Goal: Transaction & Acquisition: Download file/media

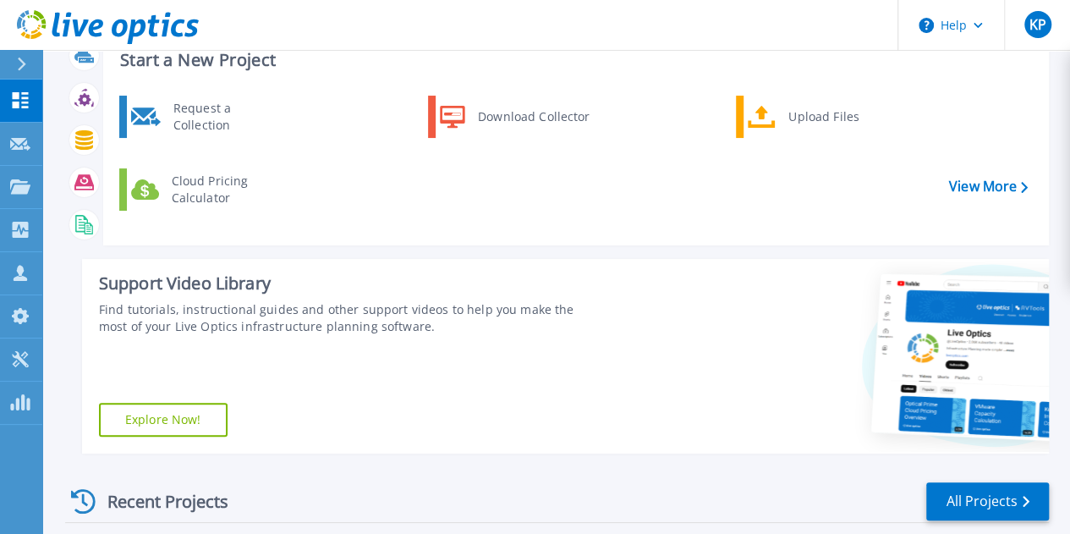
scroll to position [85, 0]
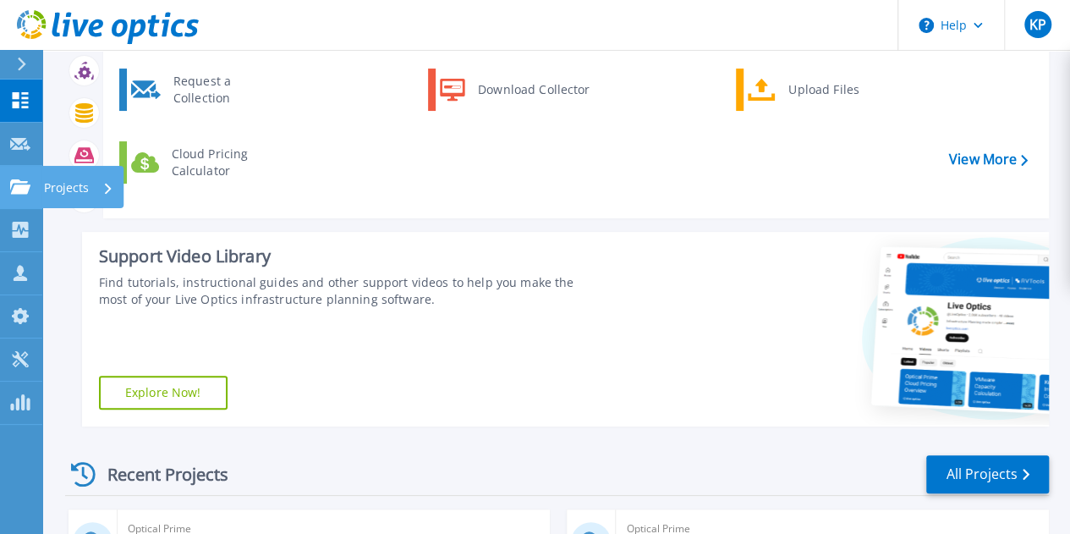
click at [25, 197] on link "Projects Projects" at bounding box center [21, 187] width 42 height 43
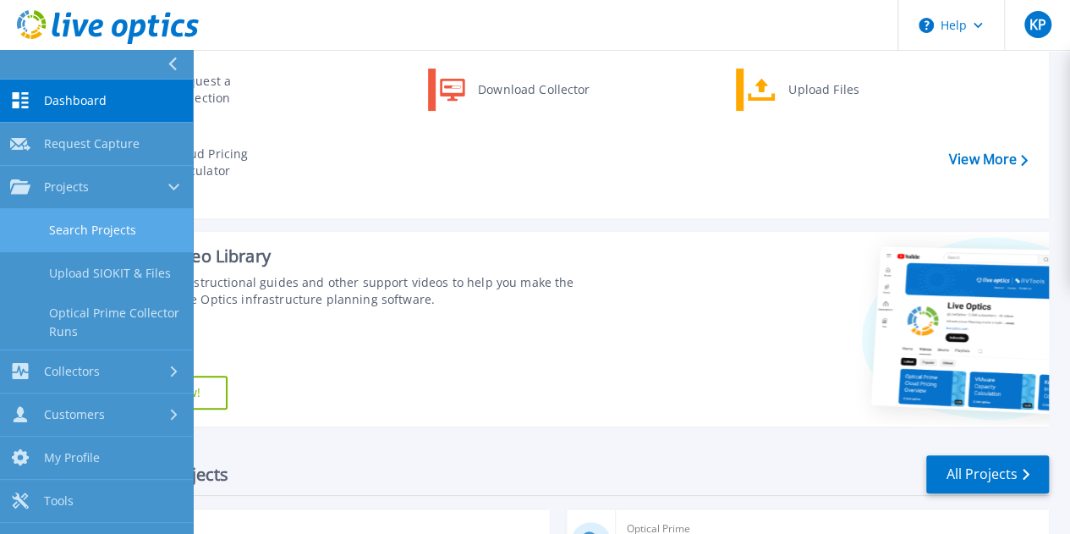
click at [80, 226] on link "Search Projects" at bounding box center [96, 230] width 193 height 43
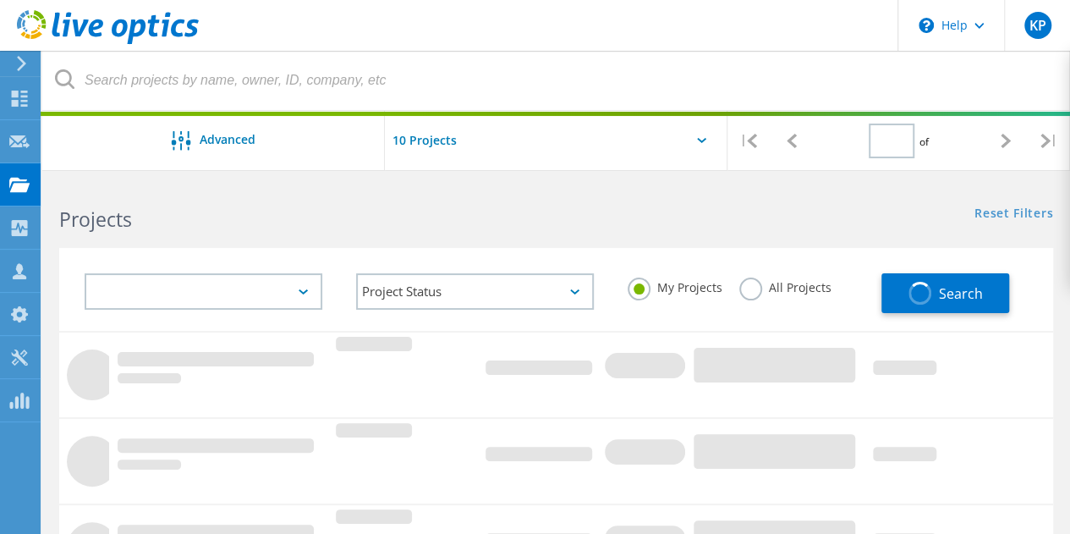
type input "1"
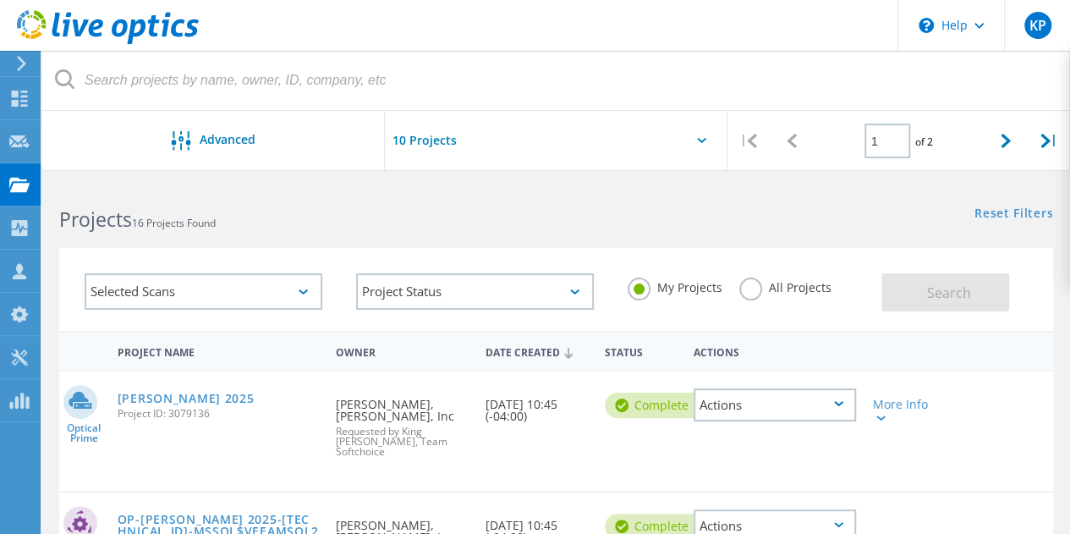
scroll to position [85, 0]
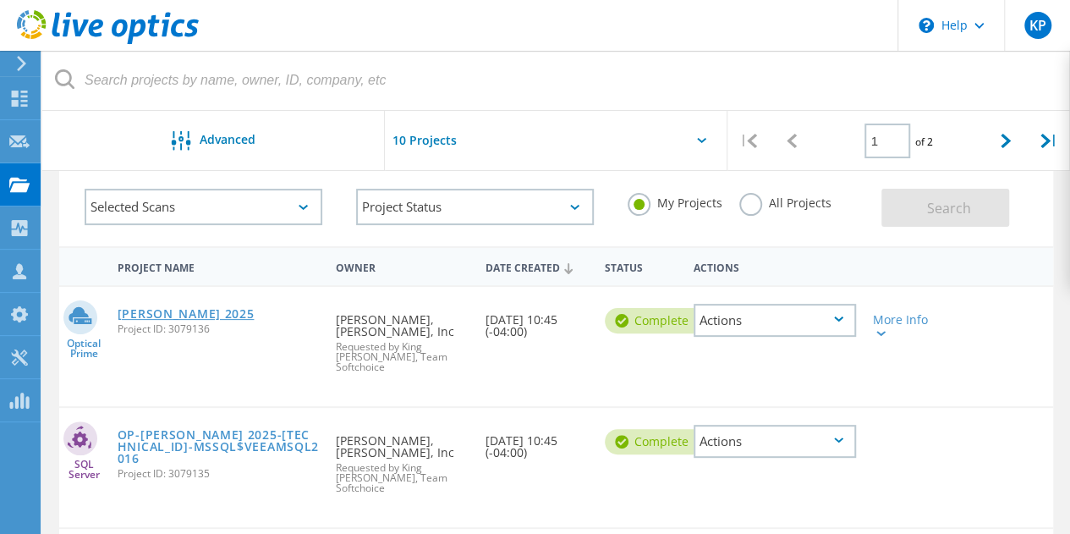
click at [186, 310] on link "[PERSON_NAME] 2025" at bounding box center [186, 314] width 137 height 12
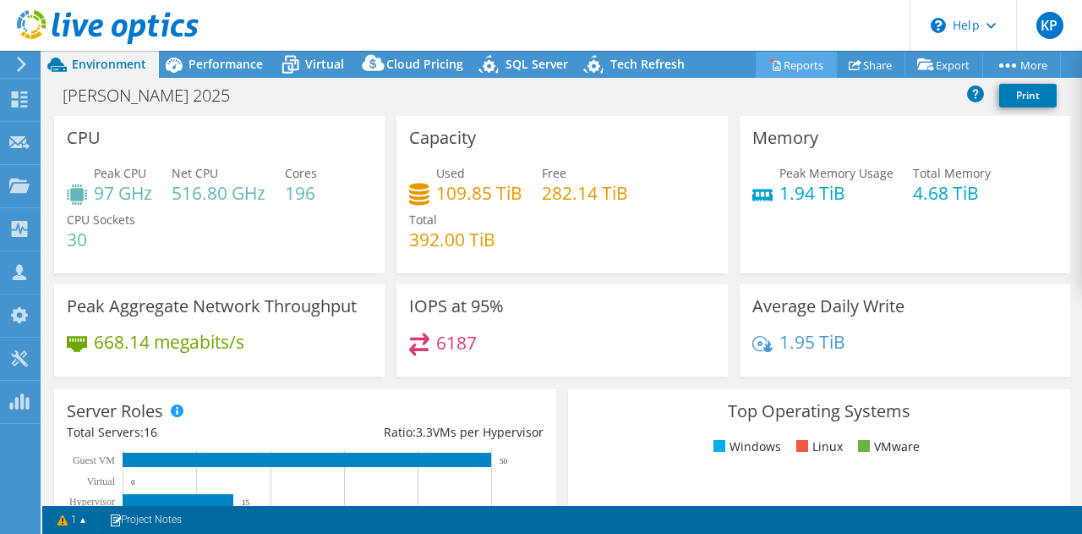
select select "USD"
click at [798, 57] on link "Reports" at bounding box center [796, 65] width 81 height 26
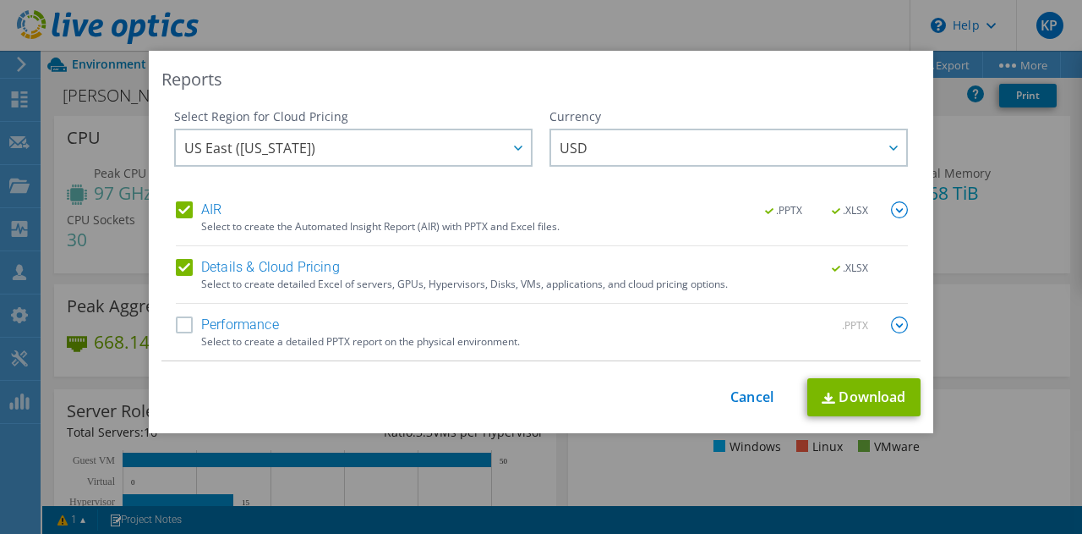
click at [206, 211] on label "AIR" at bounding box center [199, 209] width 46 height 17
click at [0, 0] on input "AIR" at bounding box center [0, 0] width 0 height 0
click at [206, 211] on label "AIR" at bounding box center [199, 209] width 46 height 17
click at [0, 0] on input "AIR" at bounding box center [0, 0] width 0 height 0
click at [904, 211] on div "Select Region for Cloud Pricing Asia Pacific ([GEOGRAPHIC_DATA]) [GEOGRAPHIC_DA…" at bounding box center [541, 234] width 759 height 253
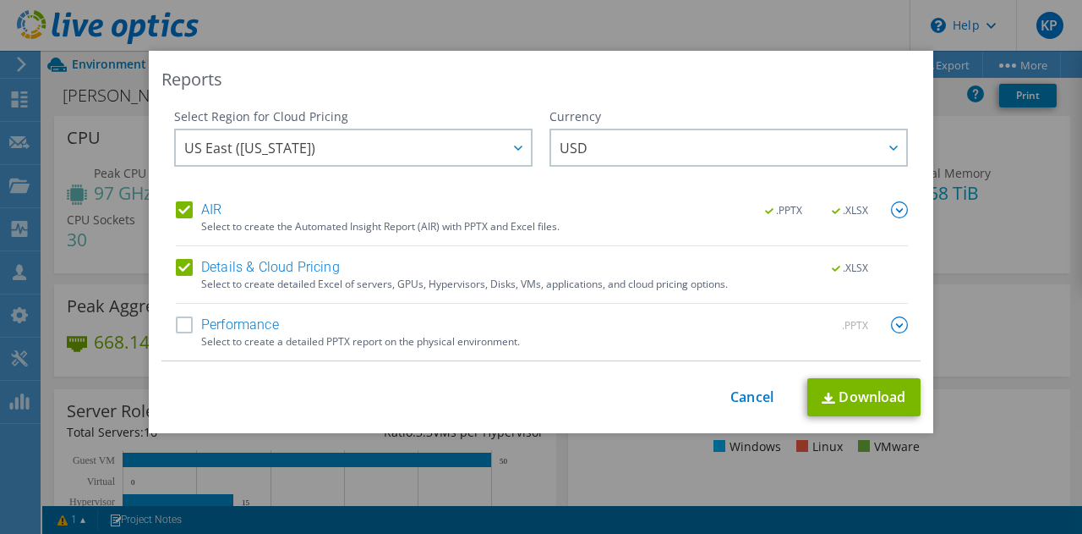
click at [896, 211] on img at bounding box center [899, 209] width 17 height 17
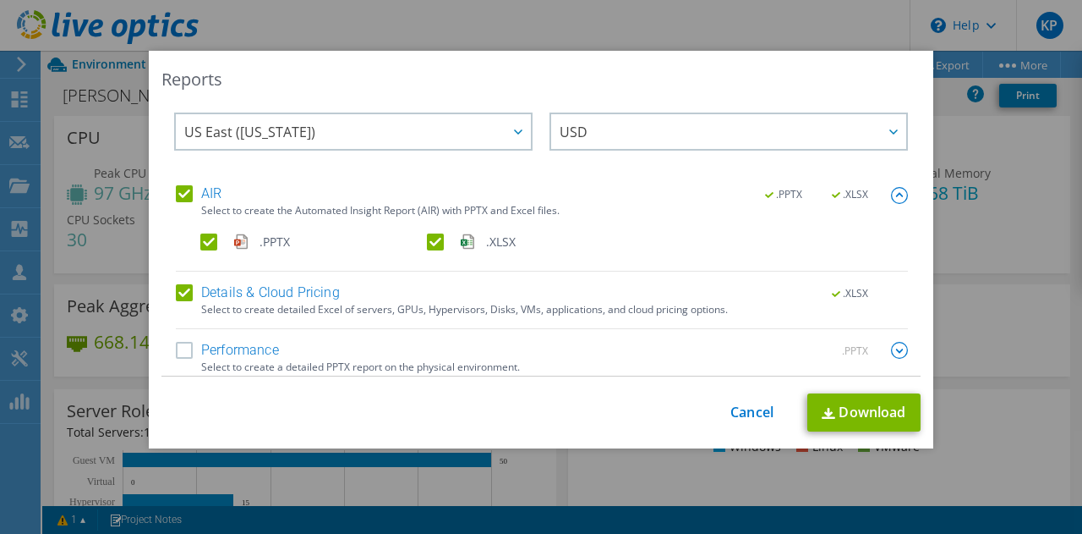
scroll to position [25, 0]
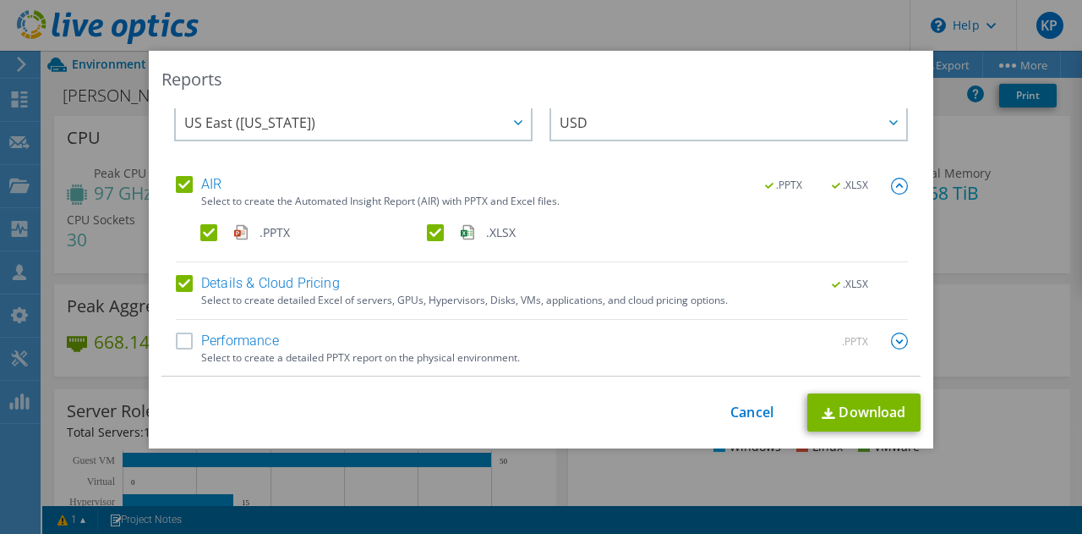
click at [430, 234] on label ".XLSX" at bounding box center [538, 232] width 223 height 17
click at [0, 0] on input ".XLSX" at bounding box center [0, 0] width 0 height 0
click at [260, 344] on label "Performance" at bounding box center [227, 340] width 103 height 17
click at [0, 0] on input "Performance" at bounding box center [0, 0] width 0 height 0
click at [891, 339] on img at bounding box center [899, 340] width 17 height 17
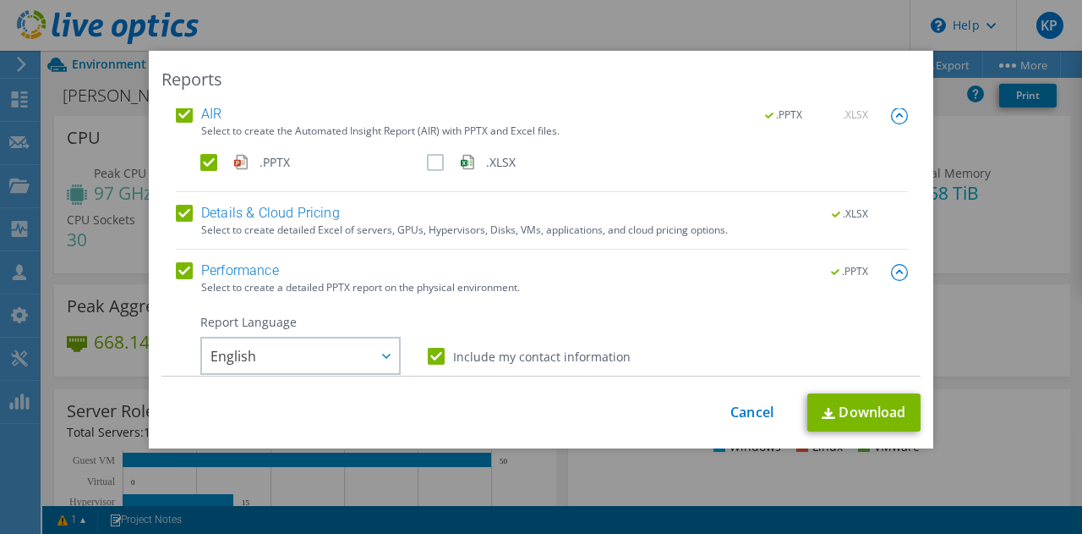
scroll to position [195, 0]
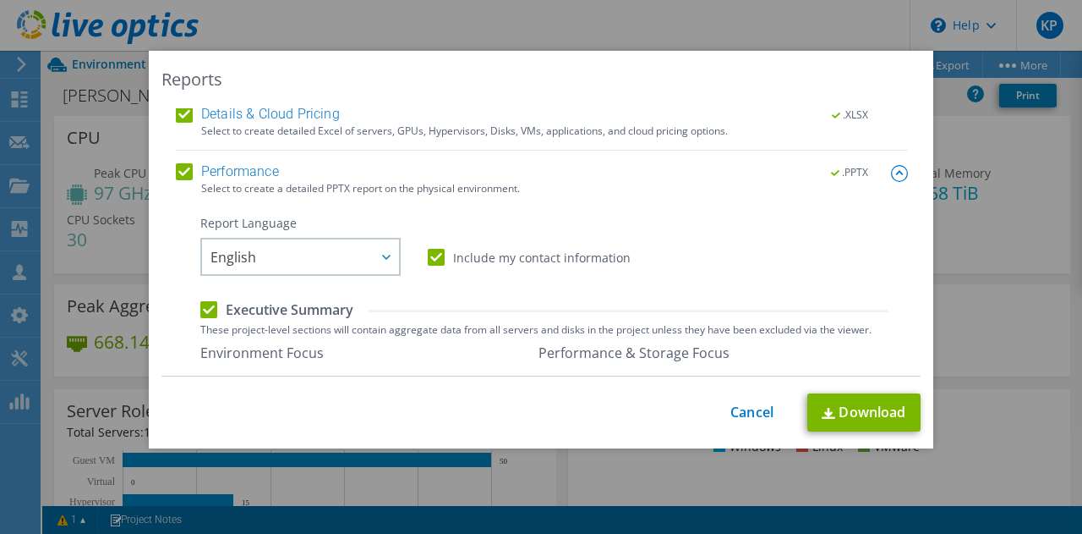
click at [219, 172] on label "Performance" at bounding box center [227, 171] width 103 height 17
click at [0, 0] on input "Performance" at bounding box center [0, 0] width 0 height 0
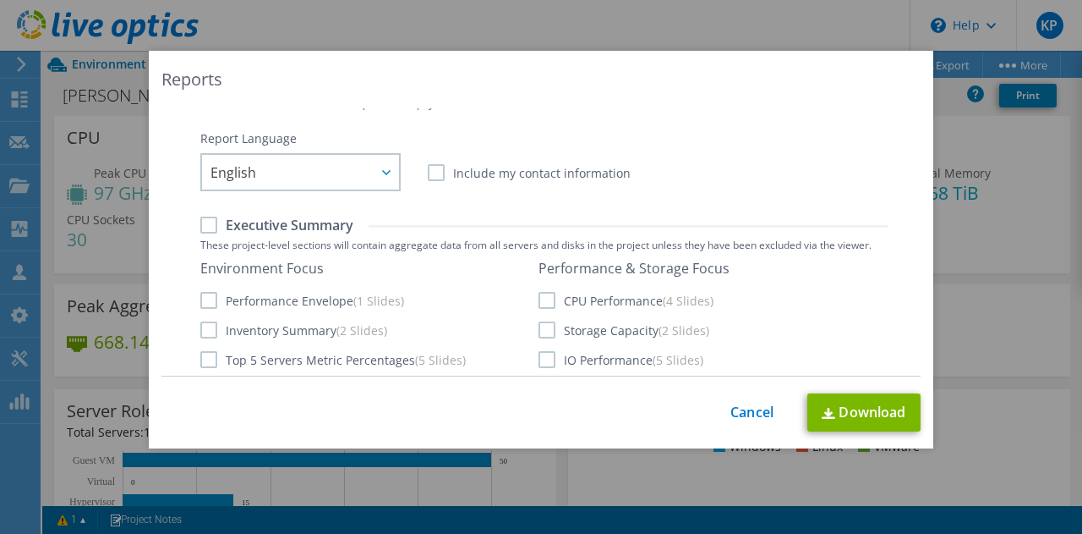
click at [208, 301] on label "Performance Envelope (1 Slides)" at bounding box center [302, 300] width 204 height 17
click at [0, 0] on input "Performance Envelope (1 Slides)" at bounding box center [0, 0] width 0 height 0
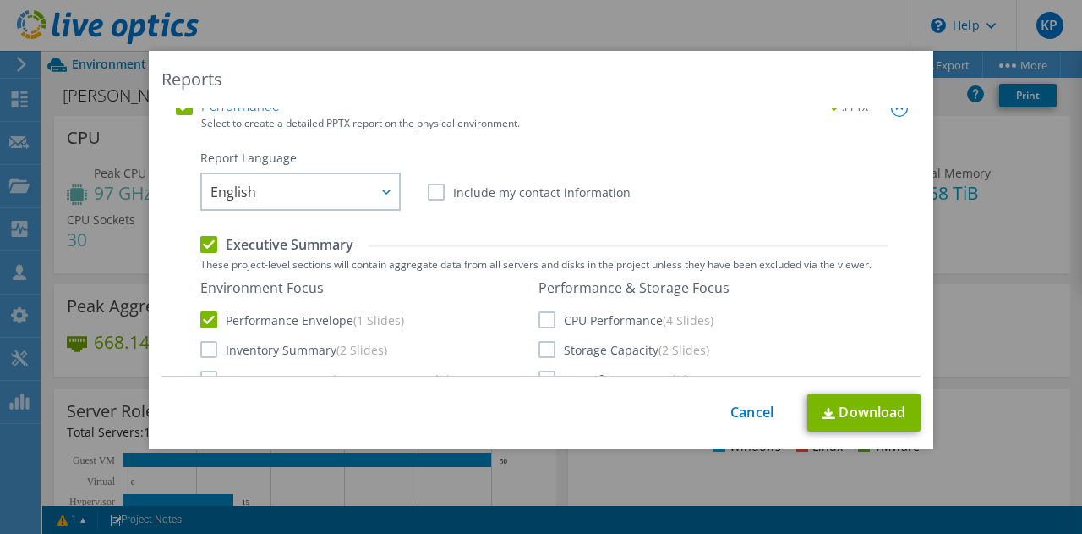
scroll to position [364, 0]
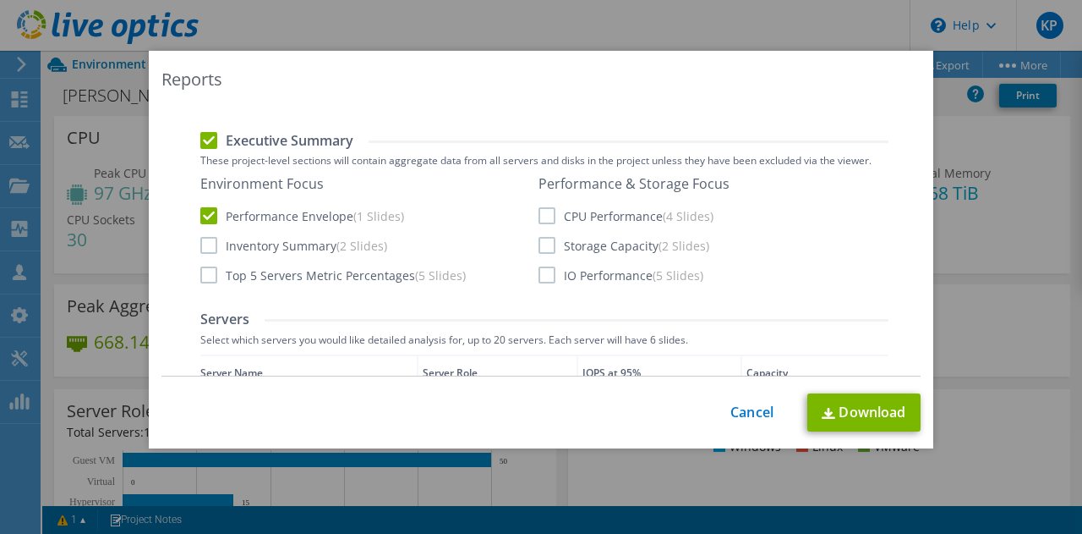
click at [203, 246] on label "Inventory Summary (2 Slides)" at bounding box center [293, 245] width 187 height 17
click at [0, 0] on input "Inventory Summary (2 Slides)" at bounding box center [0, 0] width 0 height 0
click at [545, 249] on label "Storage Capacity (2 Slides)" at bounding box center [624, 245] width 171 height 17
click at [0, 0] on input "Storage Capacity (2 Slides)" at bounding box center [0, 0] width 0 height 0
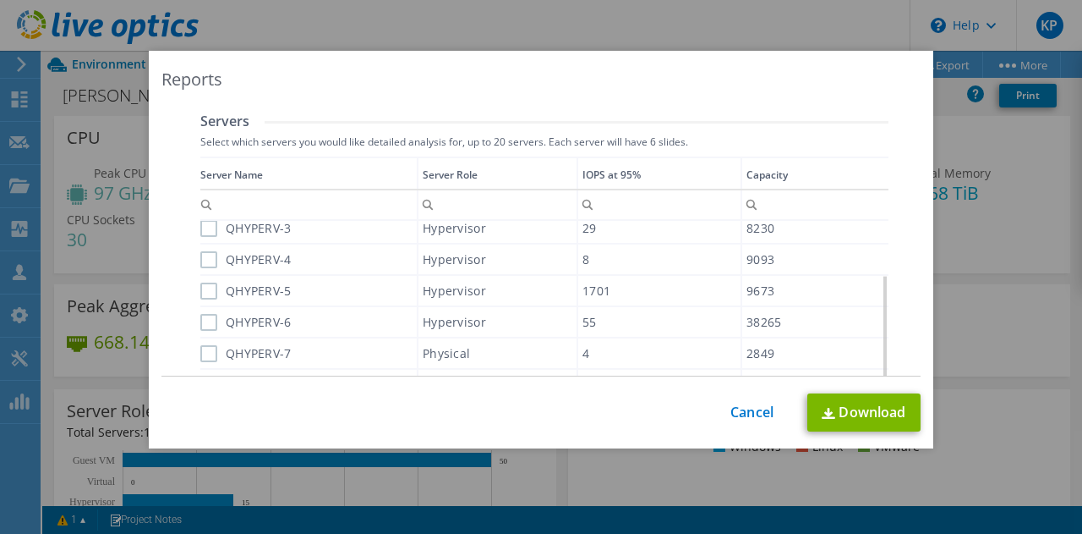
scroll to position [617, 0]
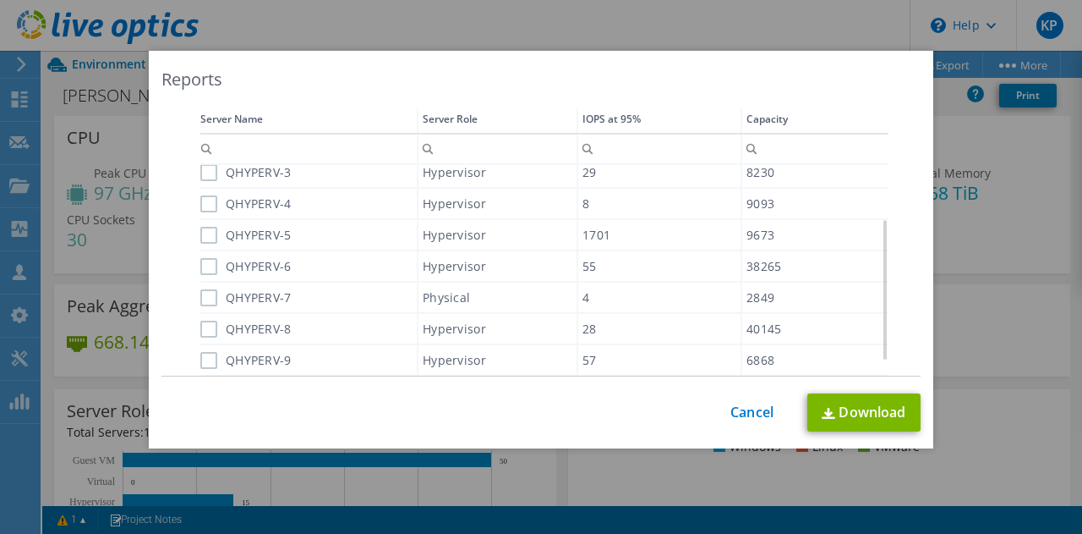
click at [200, 168] on label "QHYPERV-3" at bounding box center [245, 172] width 91 height 17
click at [0, 0] on input "QHYPERV-3" at bounding box center [0, 0] width 0 height 0
click at [200, 202] on label "QHYPERV-4" at bounding box center [245, 203] width 91 height 17
click at [0, 0] on input "QHYPERV-4" at bounding box center [0, 0] width 0 height 0
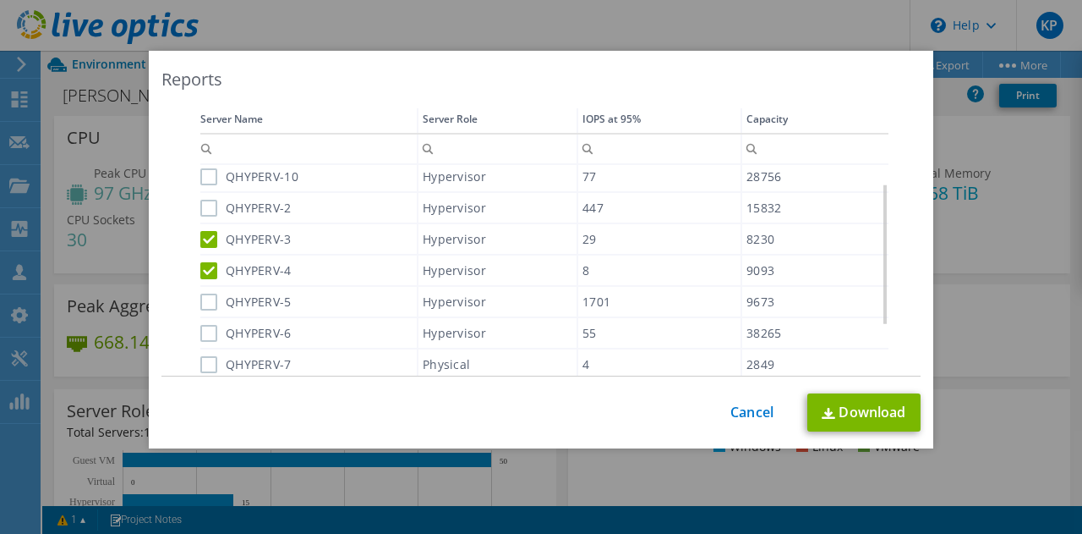
click at [206, 209] on label "QHYPERV-2" at bounding box center [245, 208] width 91 height 17
click at [0, 0] on input "QHYPERV-2" at bounding box center [0, 0] width 0 height 0
click at [200, 174] on div "Data grid" at bounding box center [201, 261] width 3 height 321
click at [201, 177] on label "QHYPERV-10" at bounding box center [249, 175] width 98 height 17
click at [0, 0] on input "QHYPERV-10" at bounding box center [0, 0] width 0 height 0
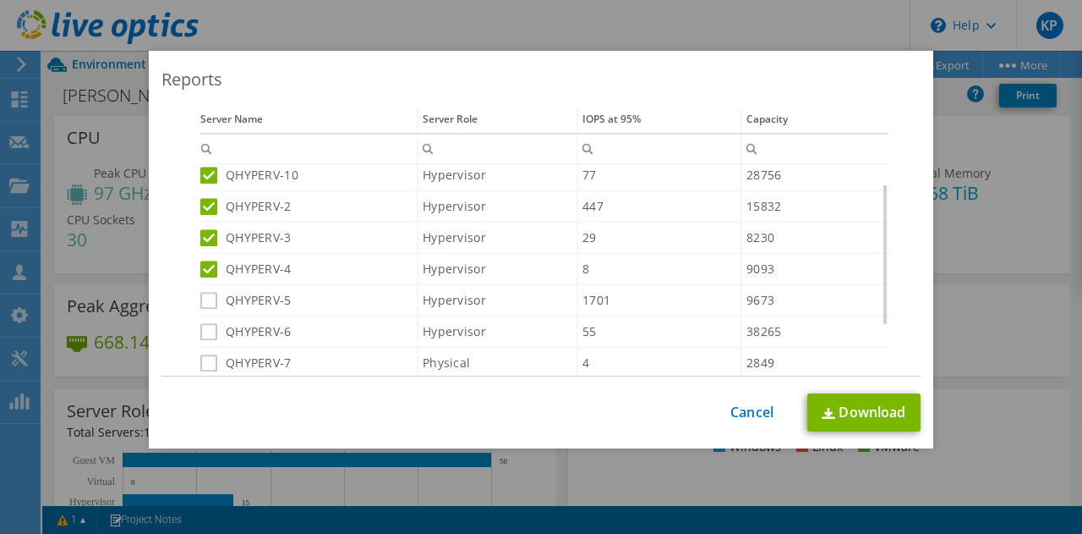
click at [201, 297] on label "QHYPERV-5" at bounding box center [245, 300] width 91 height 17
click at [0, 0] on input "QHYPERV-5" at bounding box center [0, 0] width 0 height 0
click at [204, 332] on label "QHYPERV-6" at bounding box center [245, 331] width 91 height 17
click at [0, 0] on input "QHYPERV-6" at bounding box center [0, 0] width 0 height 0
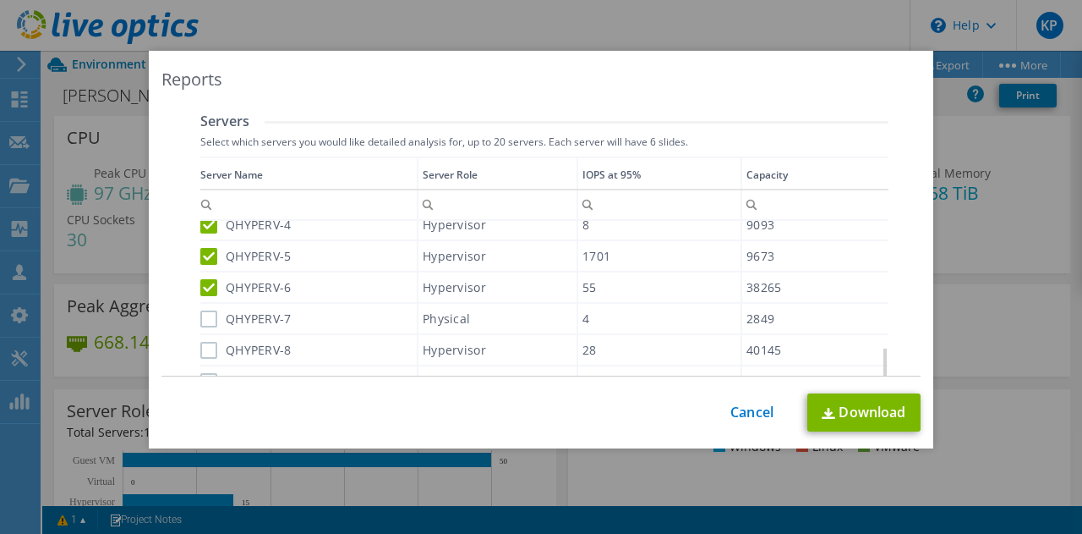
scroll to position [533, 0]
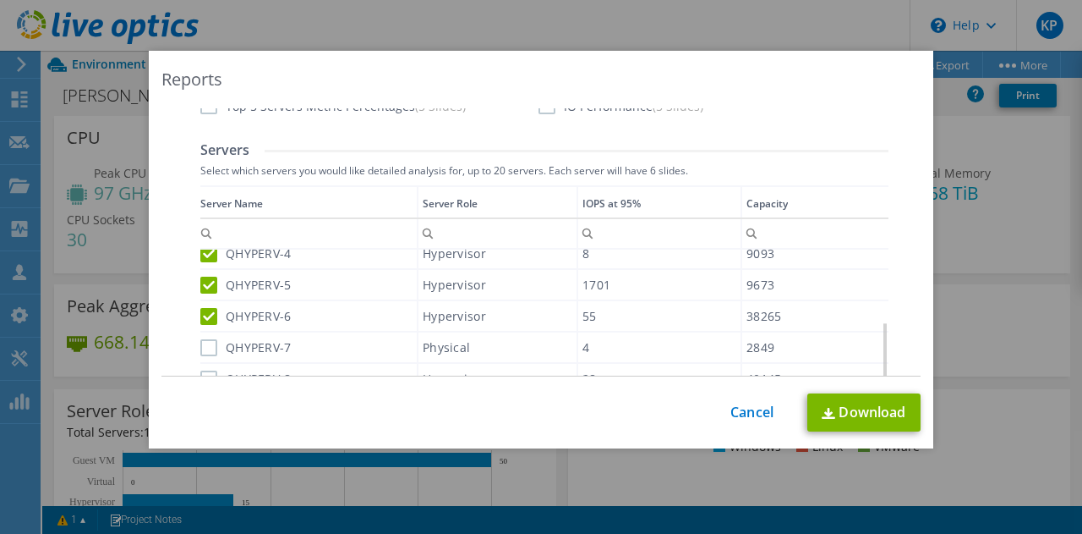
click at [210, 346] on label "QHYPERV-7" at bounding box center [245, 347] width 91 height 17
click at [0, 0] on input "QHYPERV-7" at bounding box center [0, 0] width 0 height 0
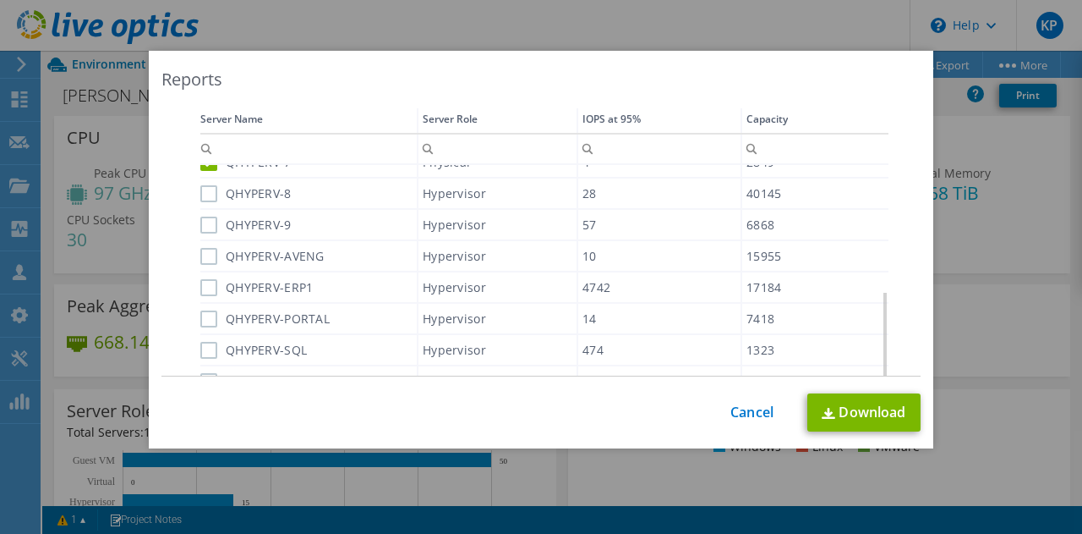
click at [200, 198] on label "QHYPERV-8" at bounding box center [245, 193] width 91 height 17
click at [0, 0] on input "QHYPERV-8" at bounding box center [0, 0] width 0 height 0
click at [200, 222] on label "QHYPERV-9" at bounding box center [245, 224] width 91 height 17
click at [0, 0] on input "QHYPERV-9" at bounding box center [0, 0] width 0 height 0
click at [206, 256] on label "QHYPERV-AVENG" at bounding box center [262, 256] width 124 height 17
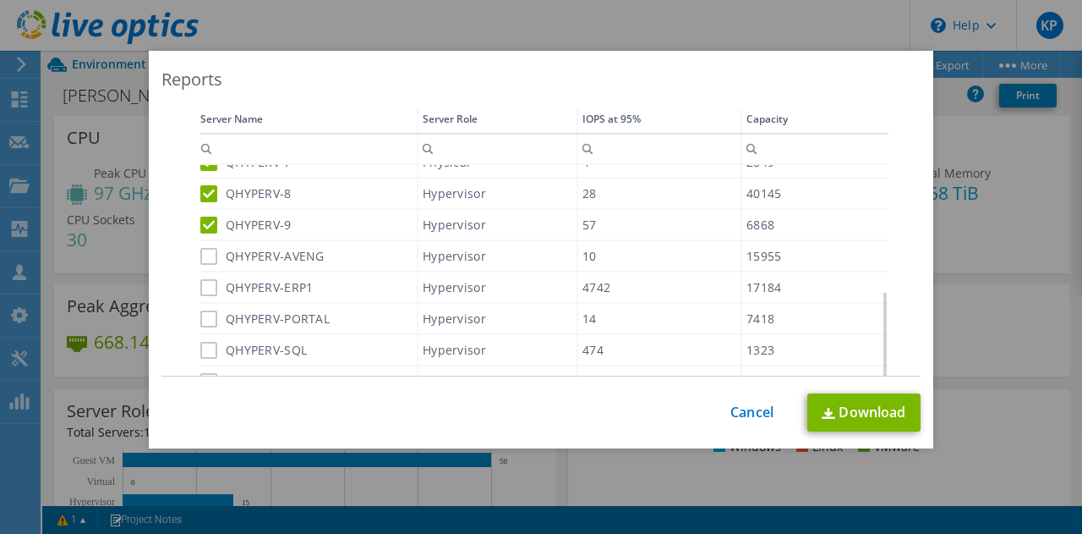
click at [0, 0] on input "QHYPERV-AVENG" at bounding box center [0, 0] width 0 height 0
click at [210, 287] on label "QHYPERV-ERP1" at bounding box center [256, 287] width 112 height 17
click at [0, 0] on input "QHYPERV-ERP1" at bounding box center [0, 0] width 0 height 0
click at [208, 327] on div "QHYPERV-PORTAL" at bounding box center [308, 319] width 216 height 30
click at [200, 311] on label "QHYPERV-PORTAL" at bounding box center [264, 318] width 129 height 17
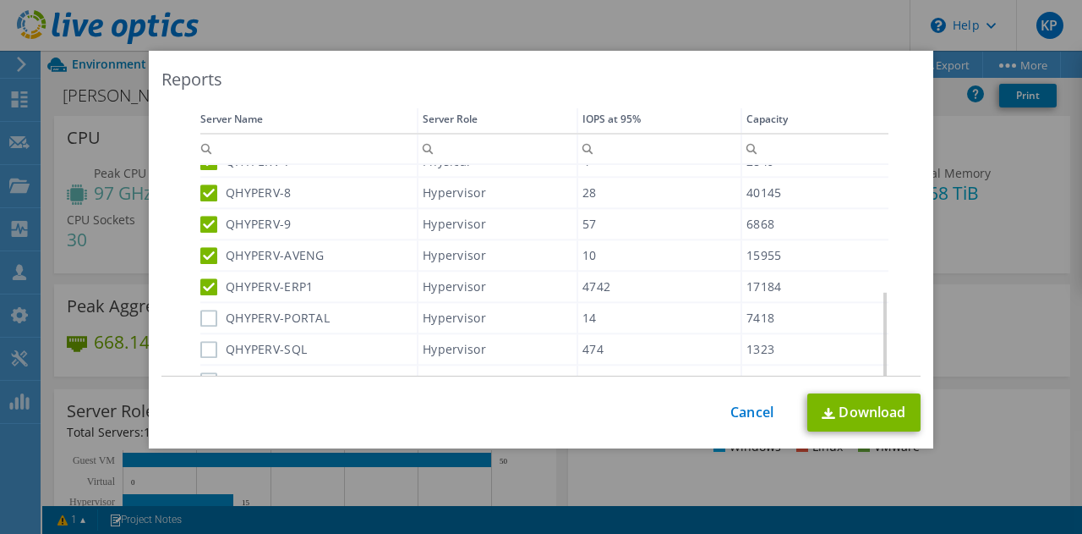
click at [0, 0] on input "QHYPERV-PORTAL" at bounding box center [0, 0] width 0 height 0
click at [202, 344] on label "QHYPERV-SQL" at bounding box center [253, 350] width 107 height 17
click at [0, 0] on input "QHYPERV-SQL" at bounding box center [0, 0] width 0 height 0
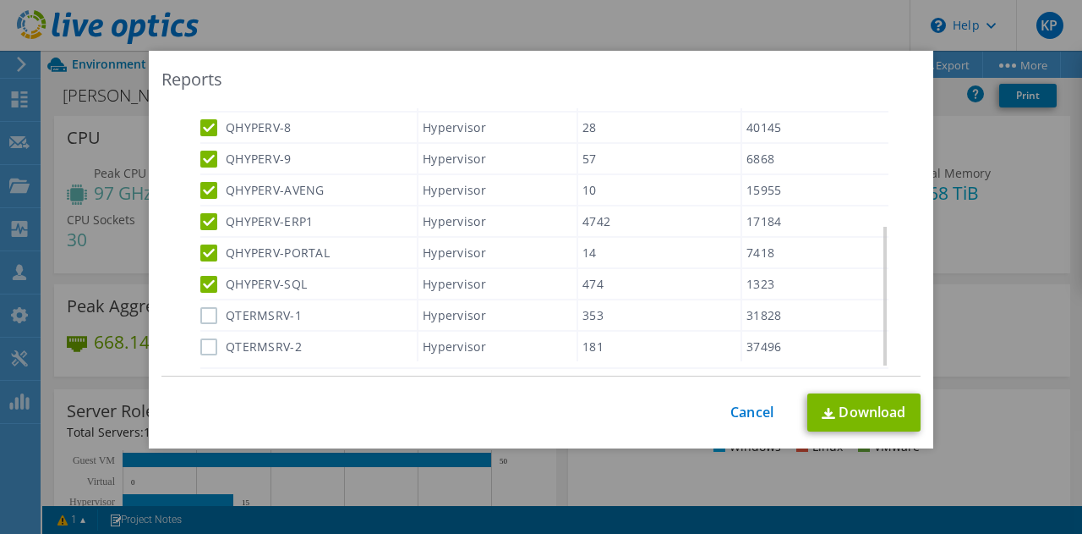
scroll to position [702, 0]
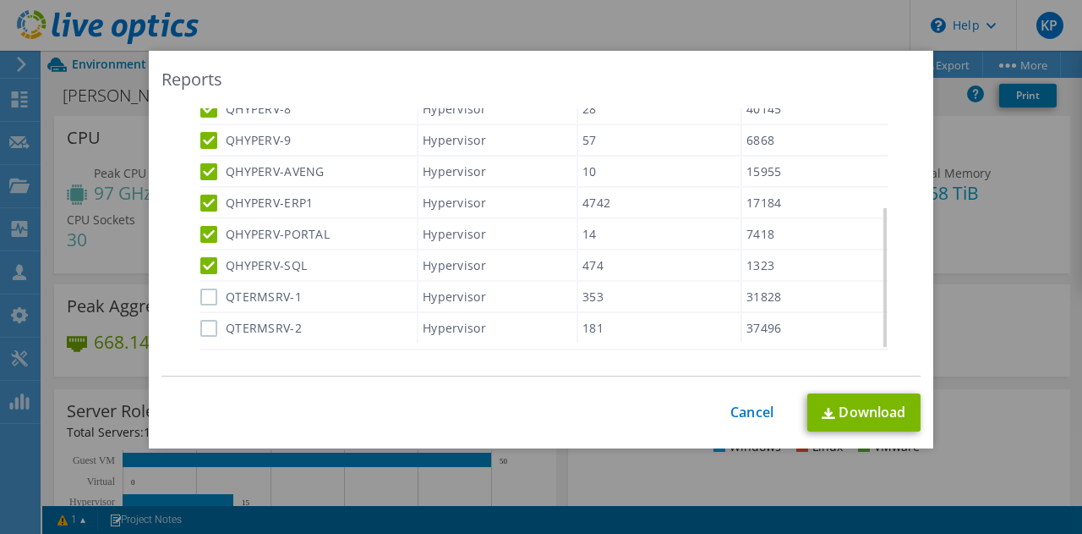
click at [200, 293] on label "QTERMSRV-1" at bounding box center [250, 296] width 101 height 17
click at [0, 0] on input "QTERMSRV-1" at bounding box center [0, 0] width 0 height 0
click at [202, 332] on label "QTERMSRV-2" at bounding box center [250, 328] width 101 height 17
click at [0, 0] on input "QTERMSRV-2" at bounding box center [0, 0] width 0 height 0
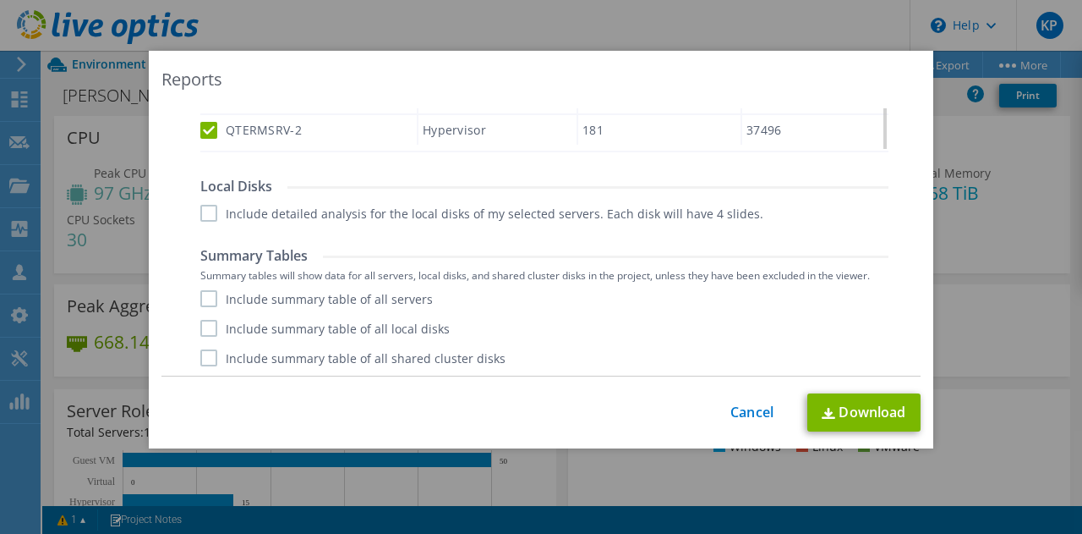
scroll to position [902, 0]
click at [210, 294] on label "Include summary table of all servers" at bounding box center [316, 296] width 233 height 17
click at [0, 0] on input "Include summary table of all servers" at bounding box center [0, 0] width 0 height 0
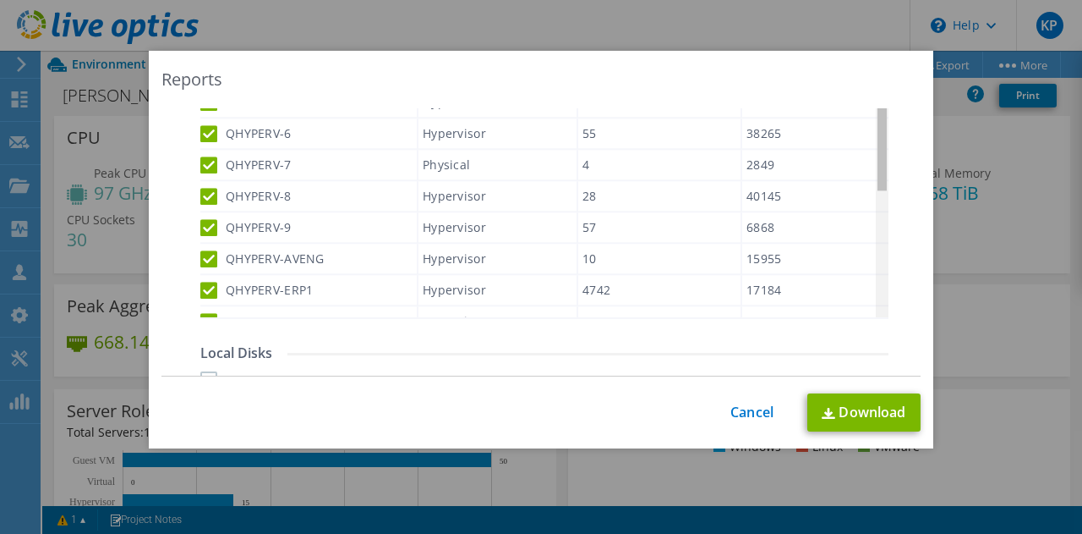
scroll to position [0, 0]
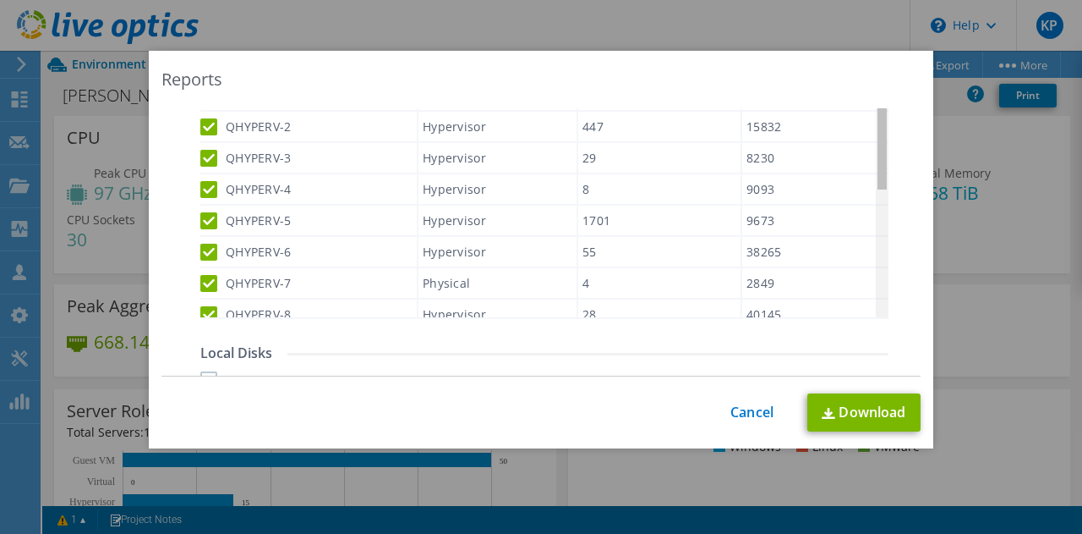
drag, startPoint x: 878, startPoint y: 282, endPoint x: 856, endPoint y: 114, distance: 169.7
click at [858, 114] on body "KP Partner Team Member King Perit [EMAIL_ADDRESS][DOMAIN_NAME] Team Softchoice …" at bounding box center [541, 267] width 1082 height 534
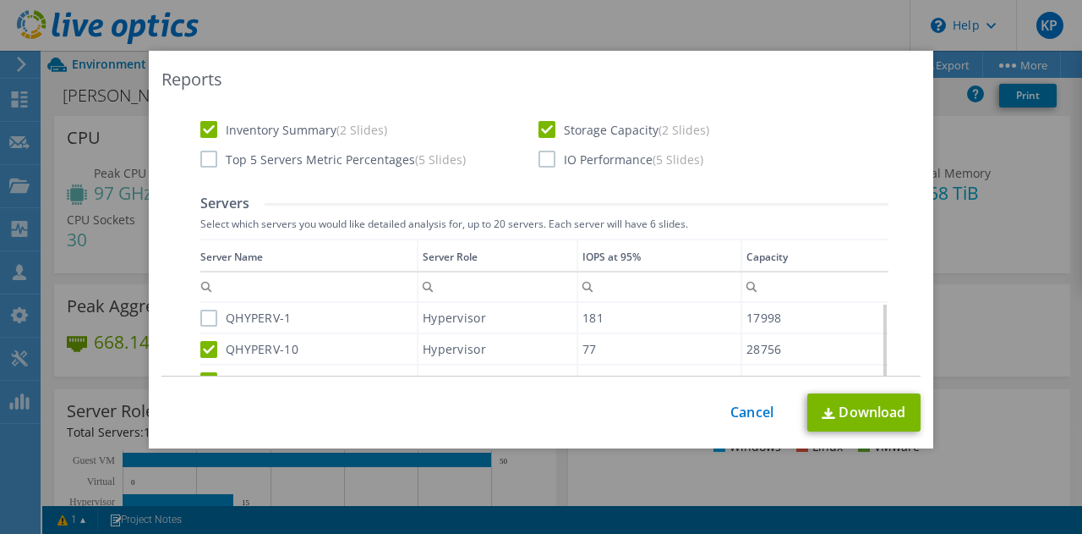
click at [207, 322] on label "QHYPERV-1" at bounding box center [245, 318] width 91 height 17
click at [0, 0] on input "QHYPERV-1" at bounding box center [0, 0] width 0 height 0
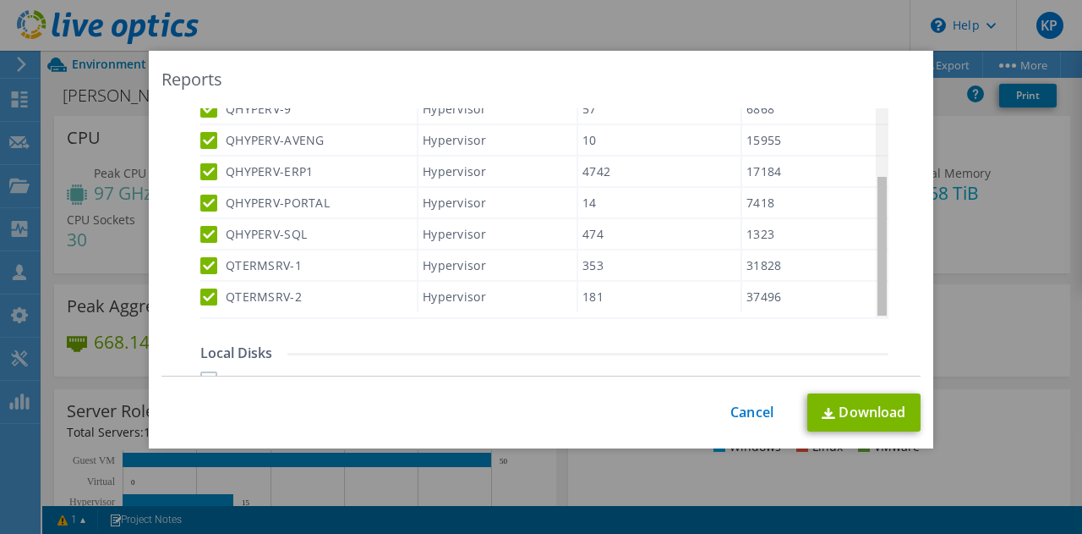
drag, startPoint x: 878, startPoint y: 167, endPoint x: 868, endPoint y: 315, distance: 149.2
click at [868, 315] on body "KP Partner Team Member King Perit [EMAIL_ADDRESS][DOMAIN_NAME] Team Softchoice …" at bounding box center [541, 267] width 1082 height 534
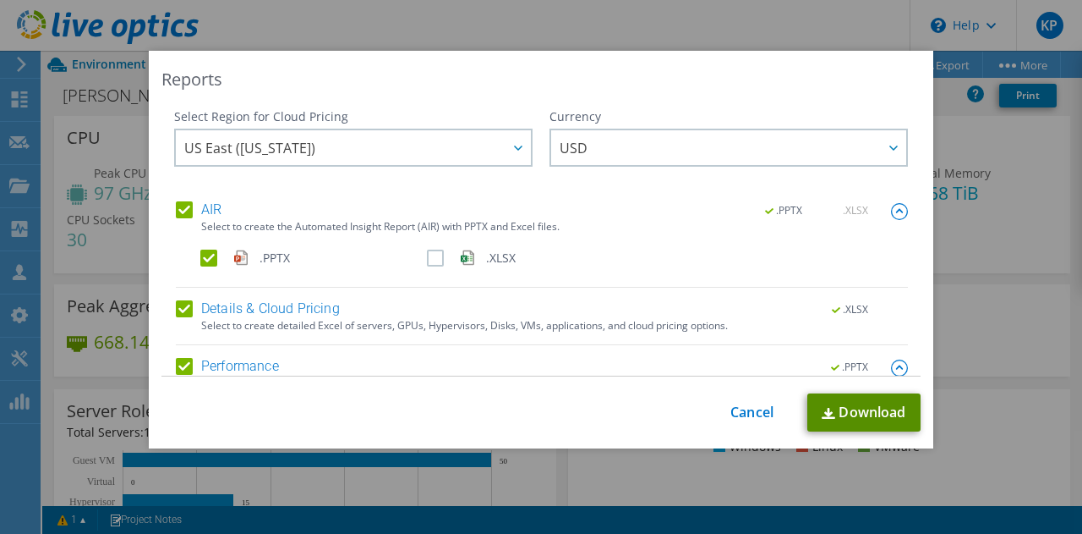
click at [860, 420] on link "Download" at bounding box center [864, 412] width 113 height 38
